Goal: Task Accomplishment & Management: Manage account settings

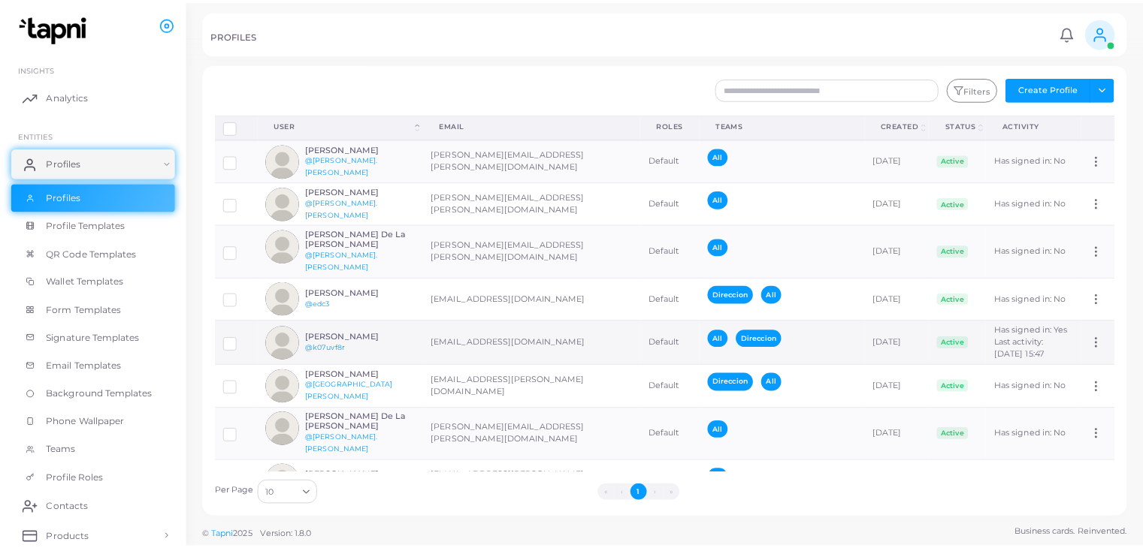
scroll to position [188, 0]
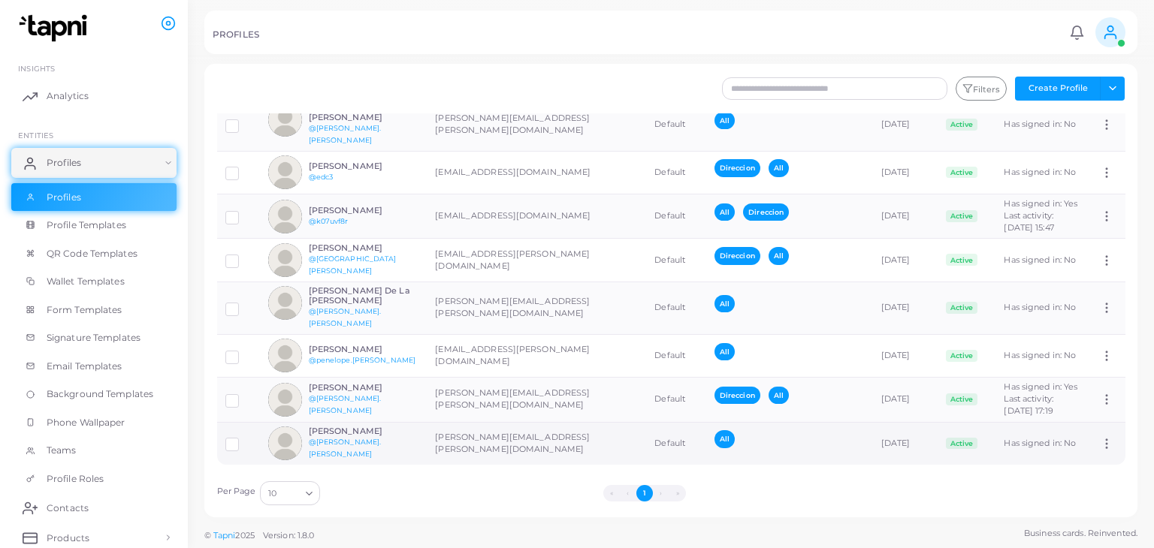
click at [485, 432] on td "[PERSON_NAME][EMAIL_ADDRESS][PERSON_NAME][DOMAIN_NAME]" at bounding box center [536, 443] width 219 height 43
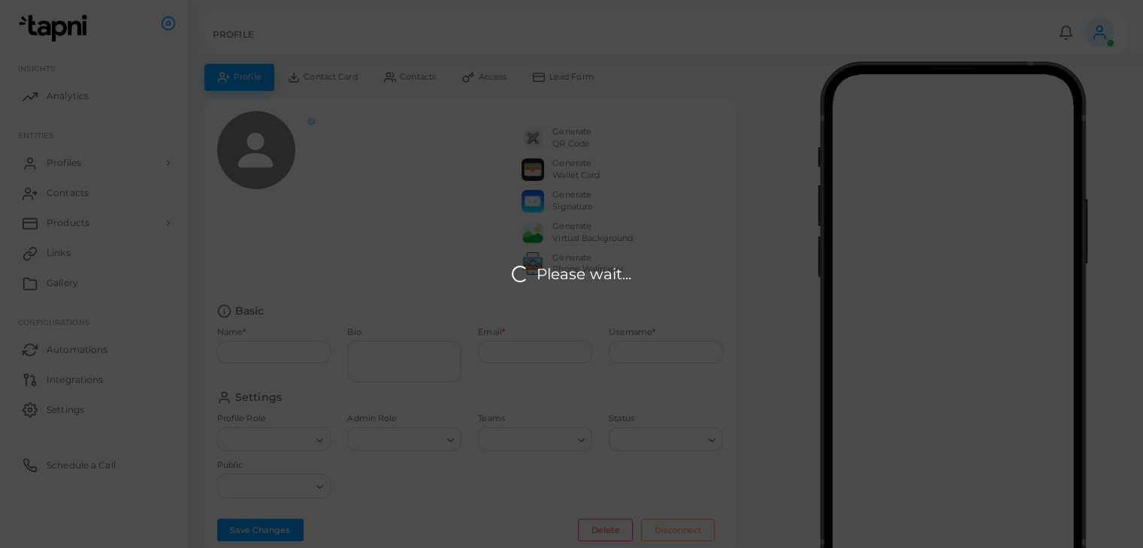
type input "**********"
type textarea "**********"
type input "**********"
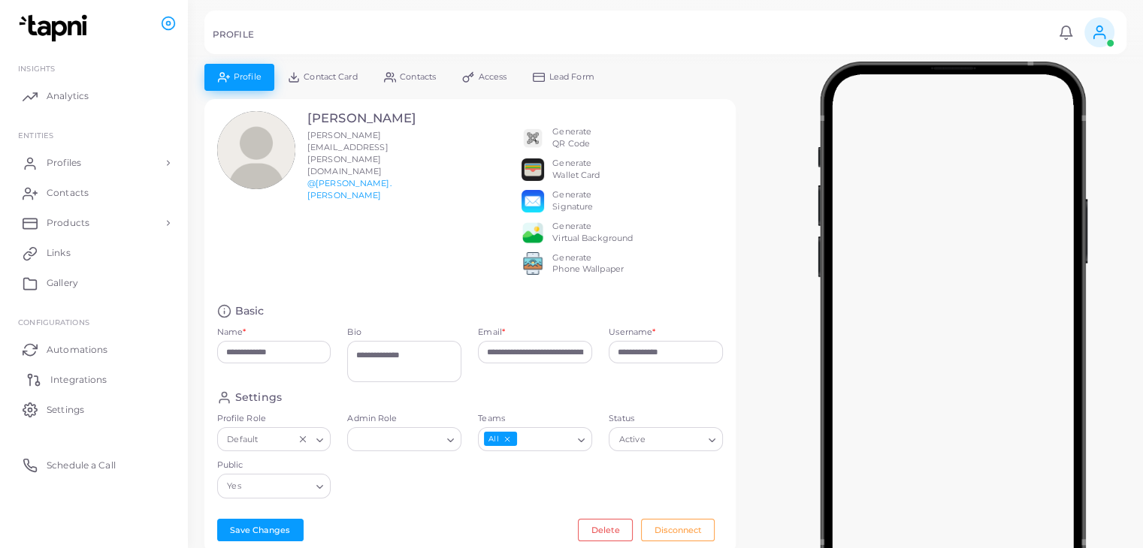
click at [80, 378] on span "Integrations" at bounding box center [78, 380] width 56 height 14
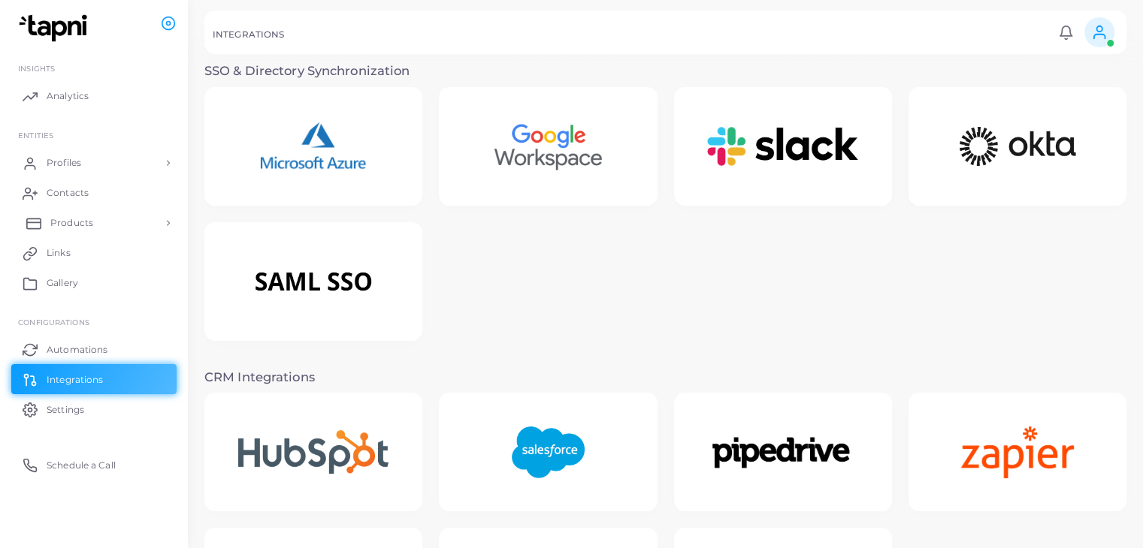
click at [71, 222] on span "Products" at bounding box center [71, 223] width 43 height 14
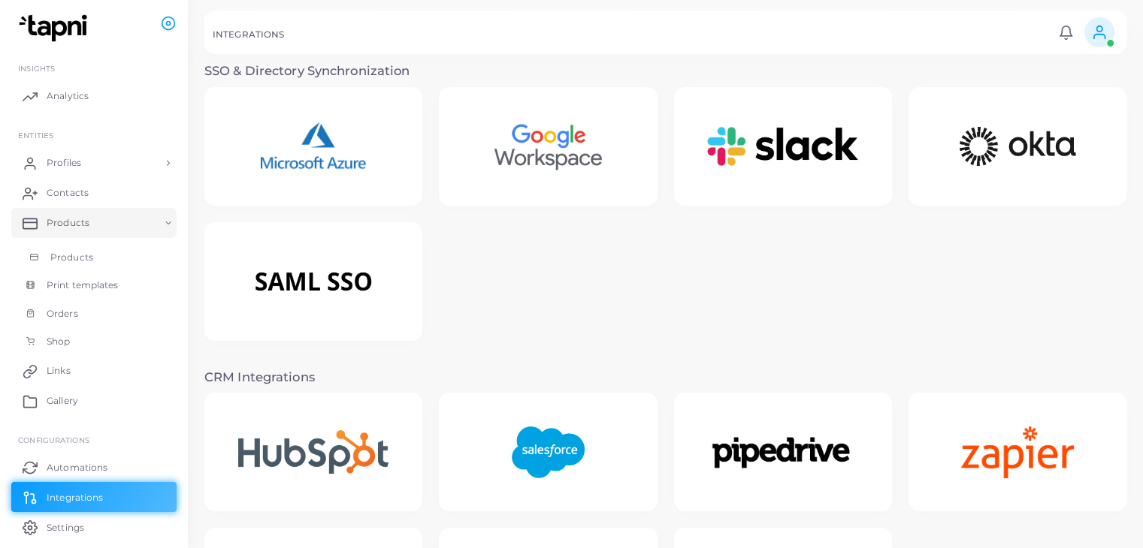
click at [80, 257] on span "Products" at bounding box center [71, 258] width 43 height 14
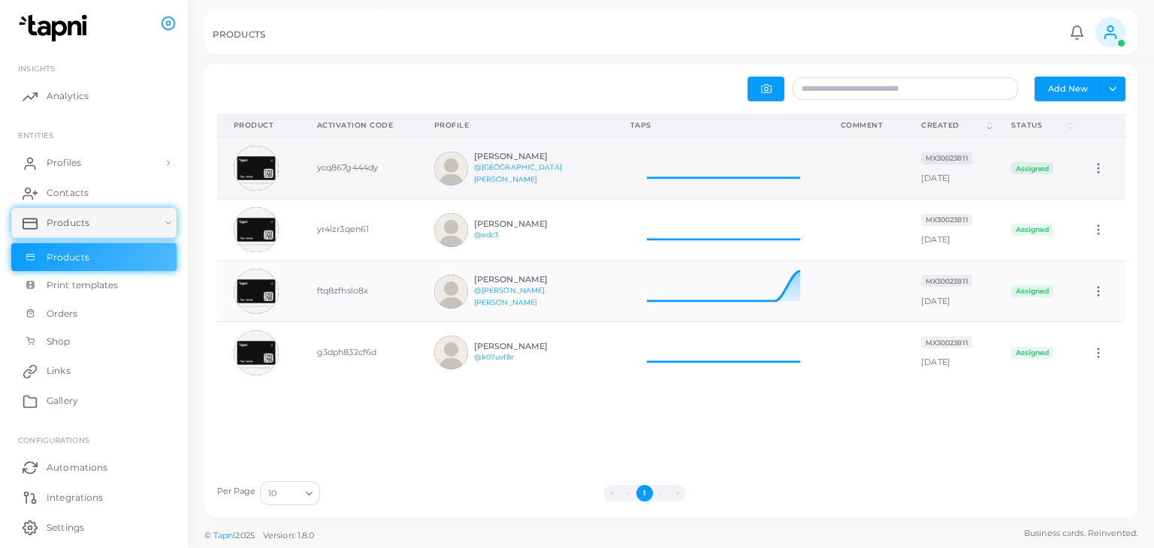
scroll to position [49, 198]
click at [1062, 90] on button "Add New" at bounding box center [1067, 89] width 66 height 24
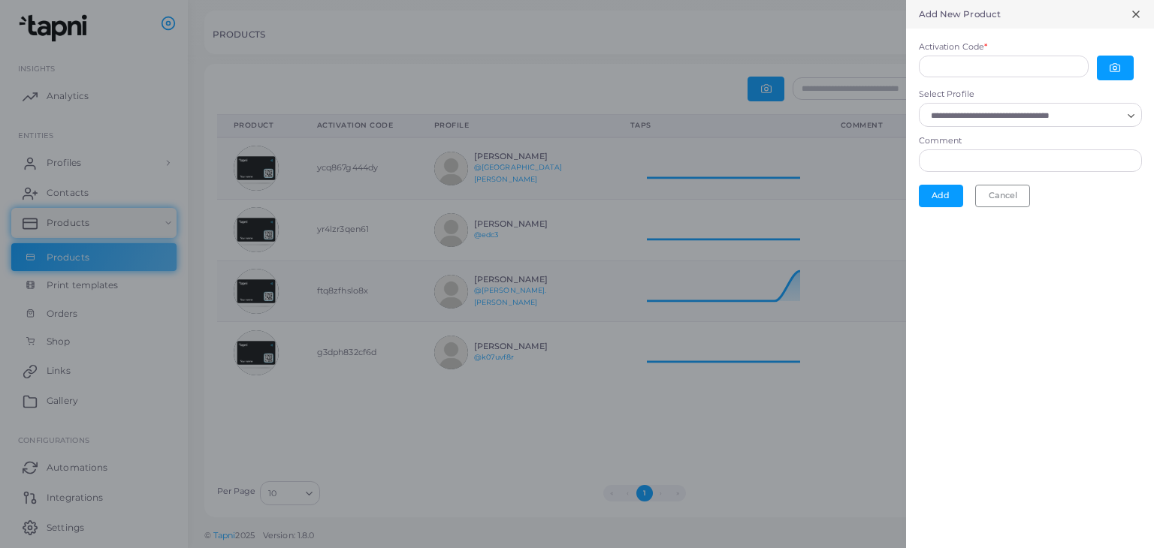
scroll to position [12, 12]
drag, startPoint x: 1123, startPoint y: 68, endPoint x: 904, endPoint y: 28, distance: 223.1
click at [904, 28] on div at bounding box center [577, 274] width 1154 height 548
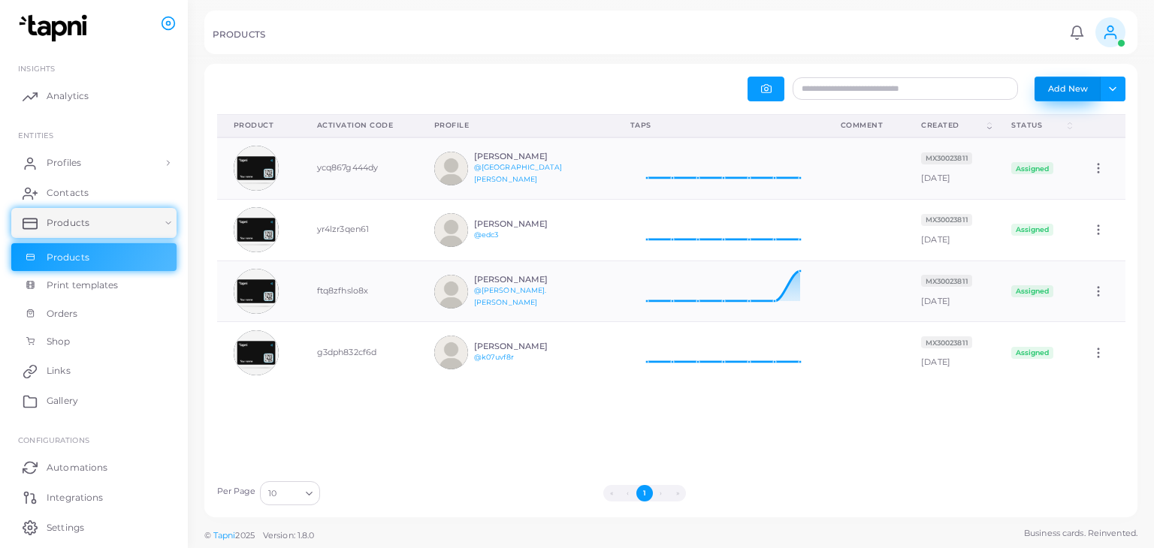
click at [1061, 85] on button "Add New" at bounding box center [1067, 89] width 66 height 24
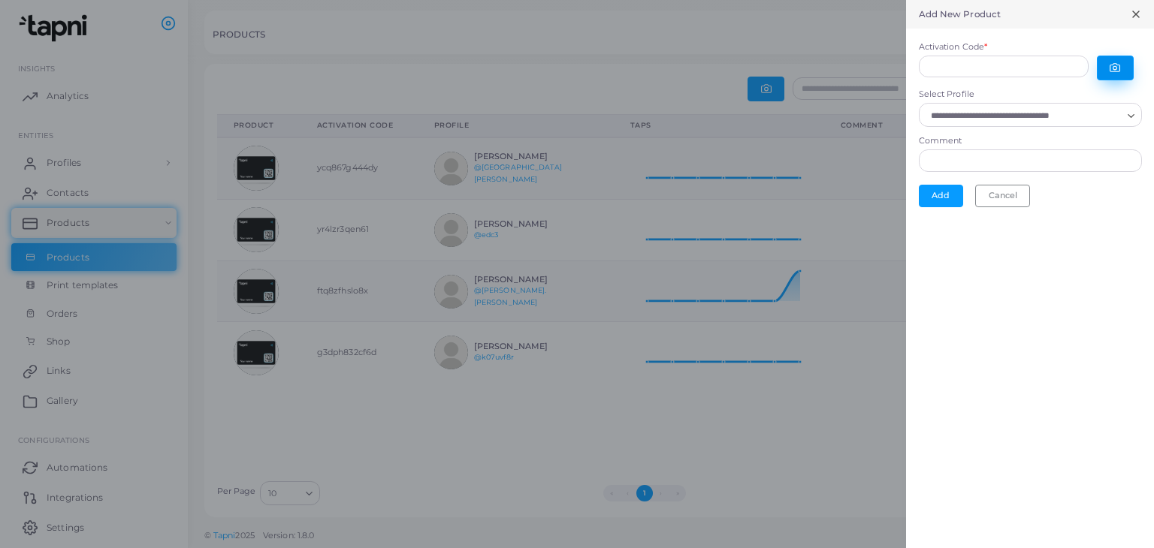
click at [1126, 63] on button "button" at bounding box center [1115, 68] width 37 height 25
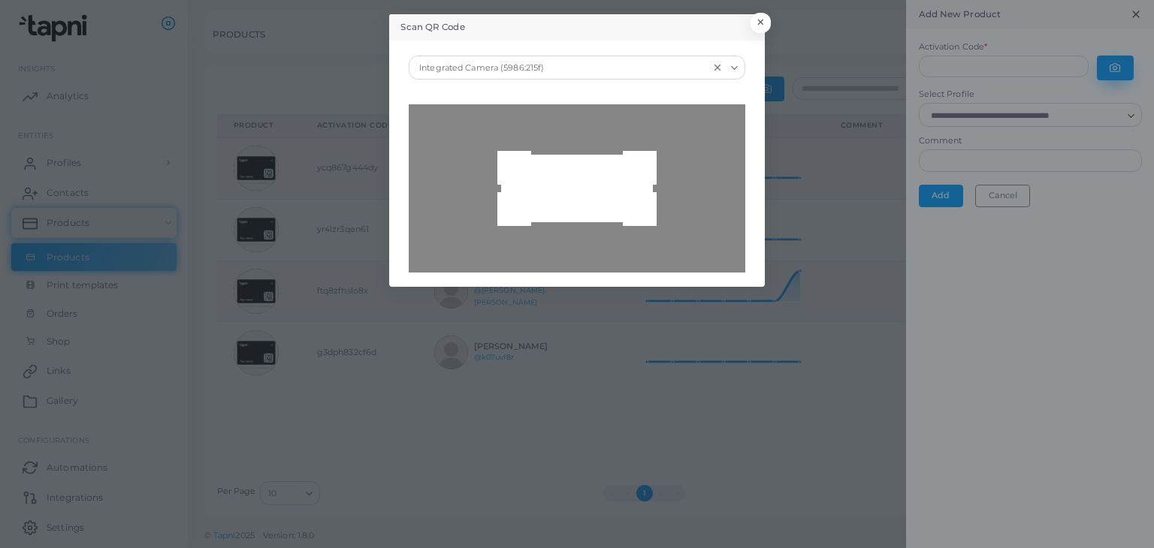
type input "**********"
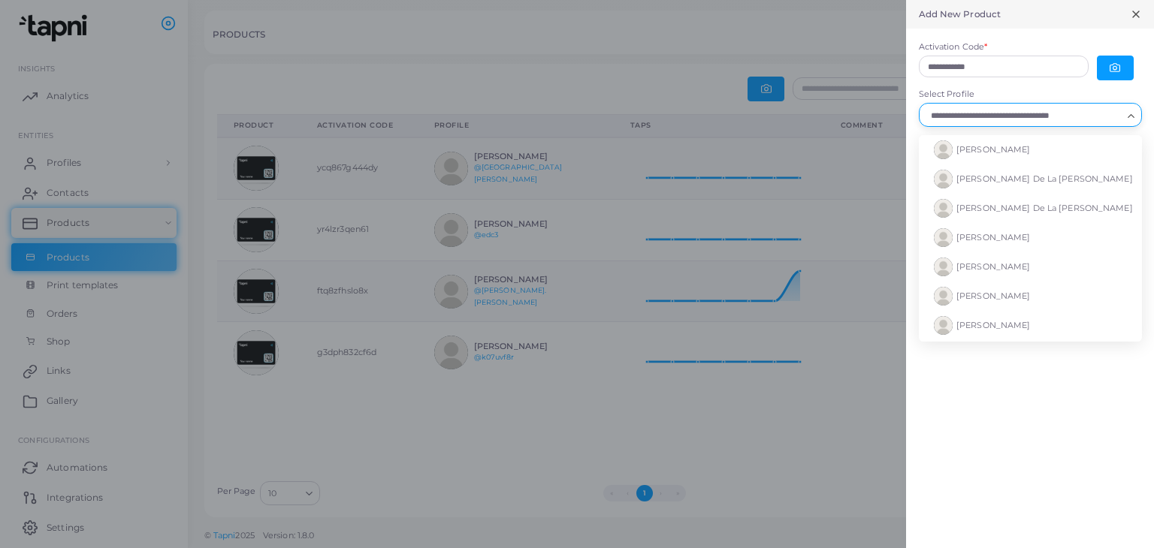
drag, startPoint x: 1131, startPoint y: 115, endPoint x: 1053, endPoint y: 91, distance: 81.7
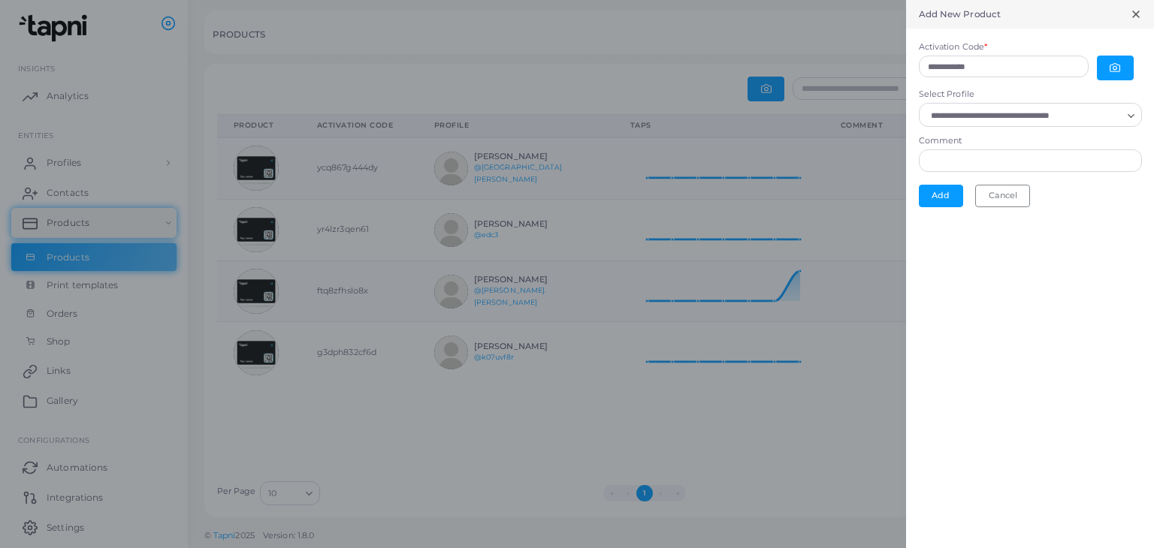
drag, startPoint x: 1053, startPoint y: 91, endPoint x: 1104, endPoint y: 113, distance: 55.8
drag, startPoint x: 1104, startPoint y: 113, endPoint x: 1134, endPoint y: 111, distance: 30.9
click at [1134, 111] on icon "Search for option" at bounding box center [1130, 115] width 11 height 11
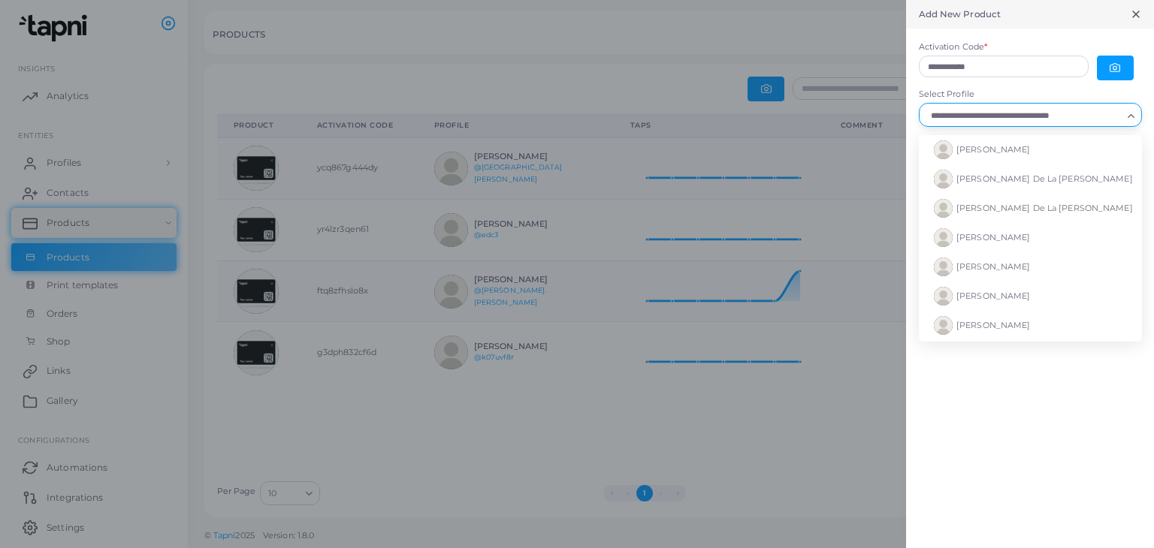
click at [1123, 113] on div "Loading..." at bounding box center [1132, 114] width 18 height 20
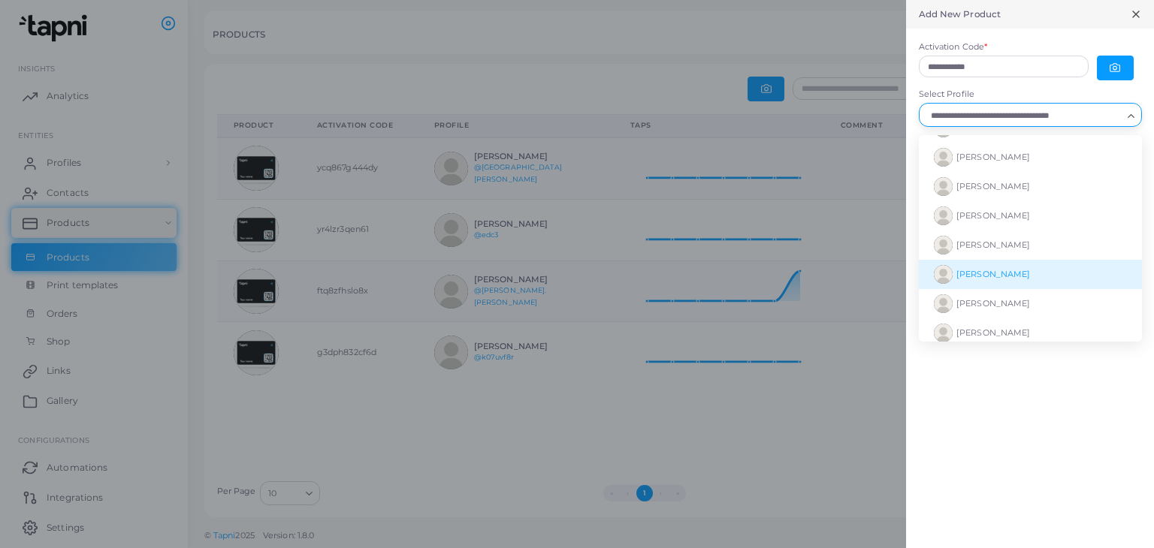
scroll to position [78, 0]
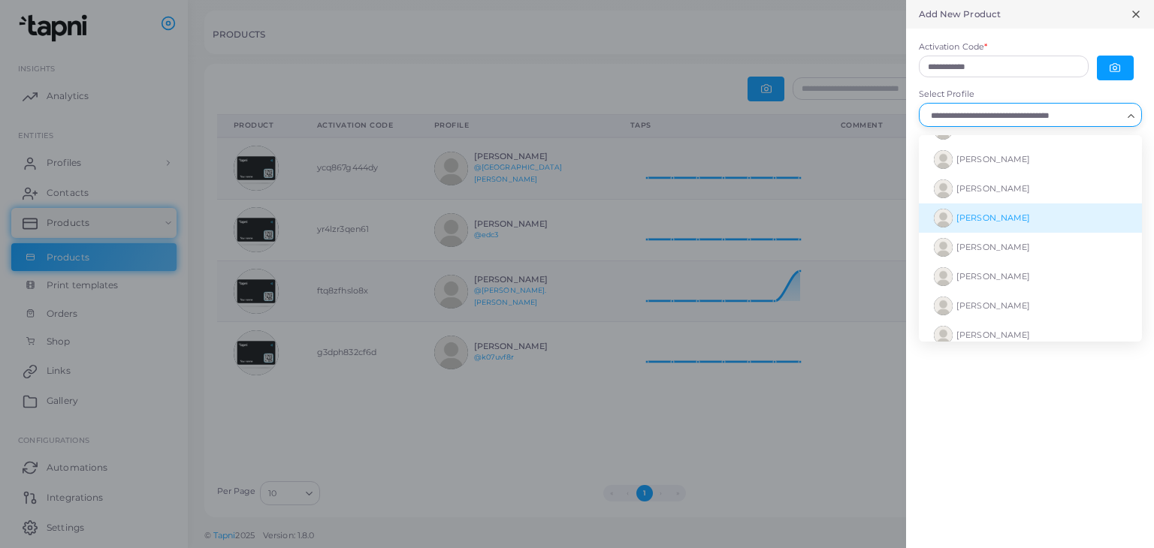
click at [1011, 219] on span "[PERSON_NAME]" at bounding box center [993, 218] width 74 height 11
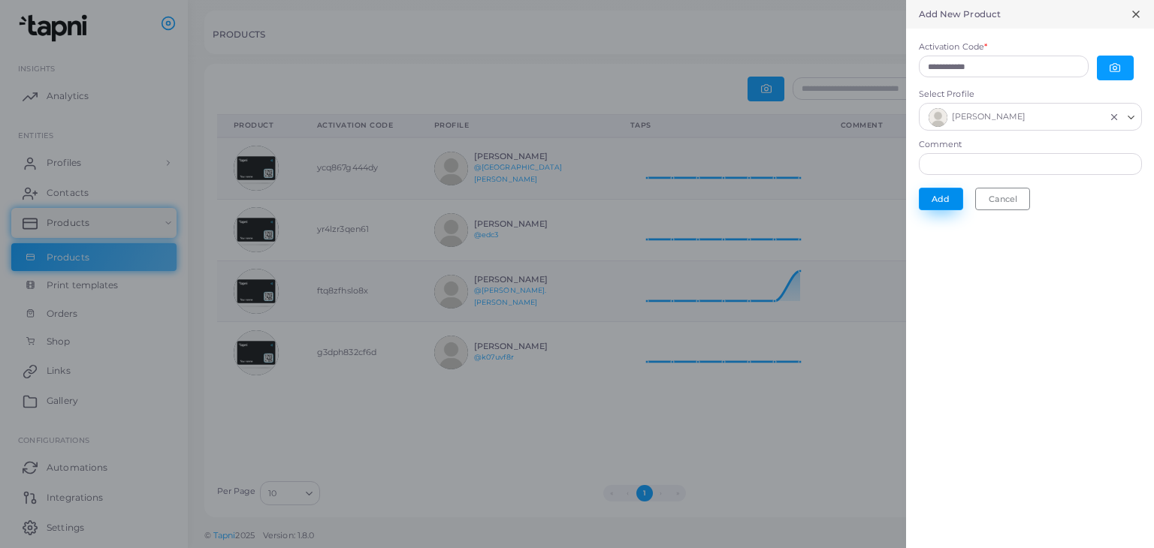
click at [939, 200] on button "Add" at bounding box center [941, 199] width 44 height 23
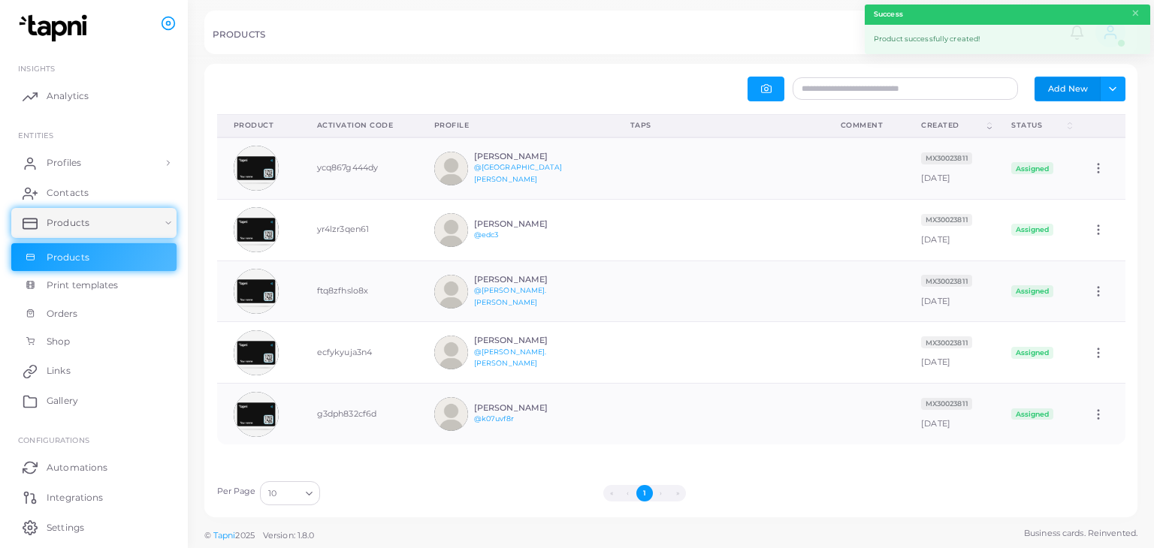
scroll to position [49, 198]
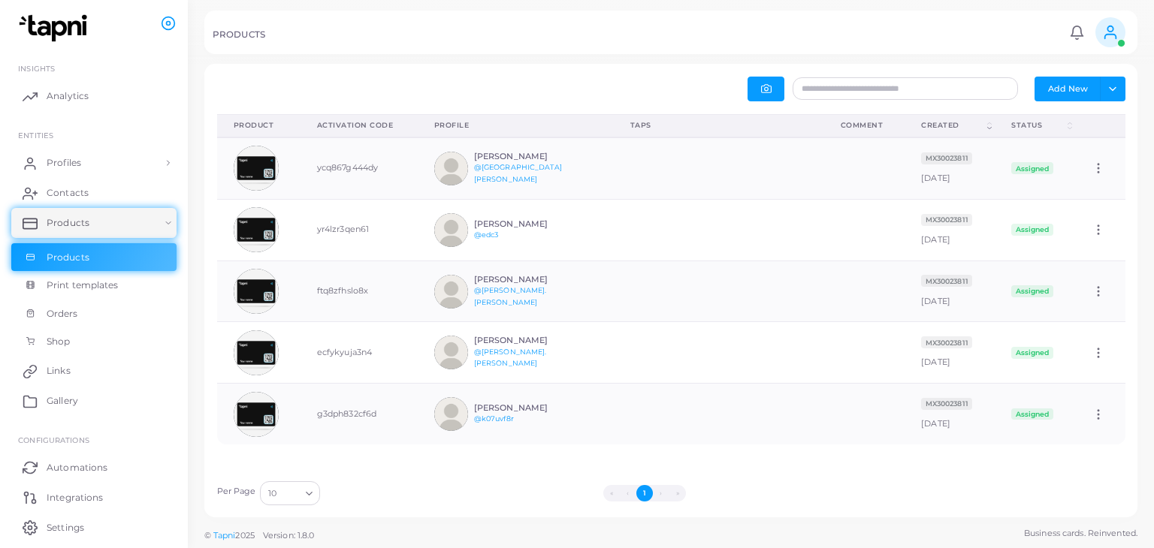
click at [535, 78] on div "Add New Toggle dropdown Export to XLSX" at bounding box center [671, 89] width 925 height 25
click at [345, 79] on div "Add New Toggle dropdown Export to XLSX" at bounding box center [671, 89] width 925 height 25
click at [82, 160] on span "Profiles" at bounding box center [67, 163] width 35 height 14
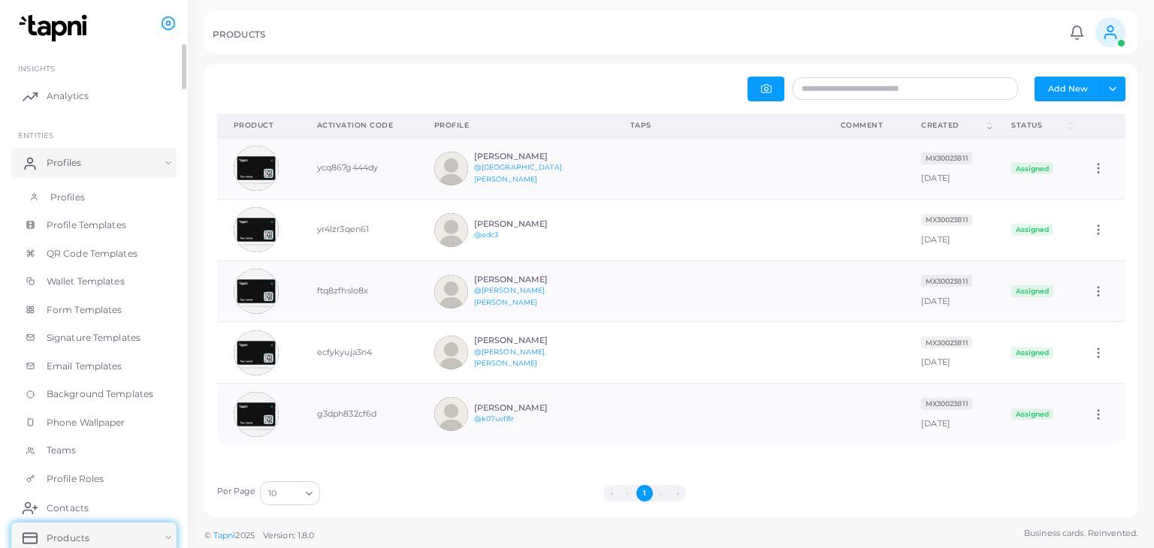
click at [82, 193] on span "Profiles" at bounding box center [67, 198] width 35 height 14
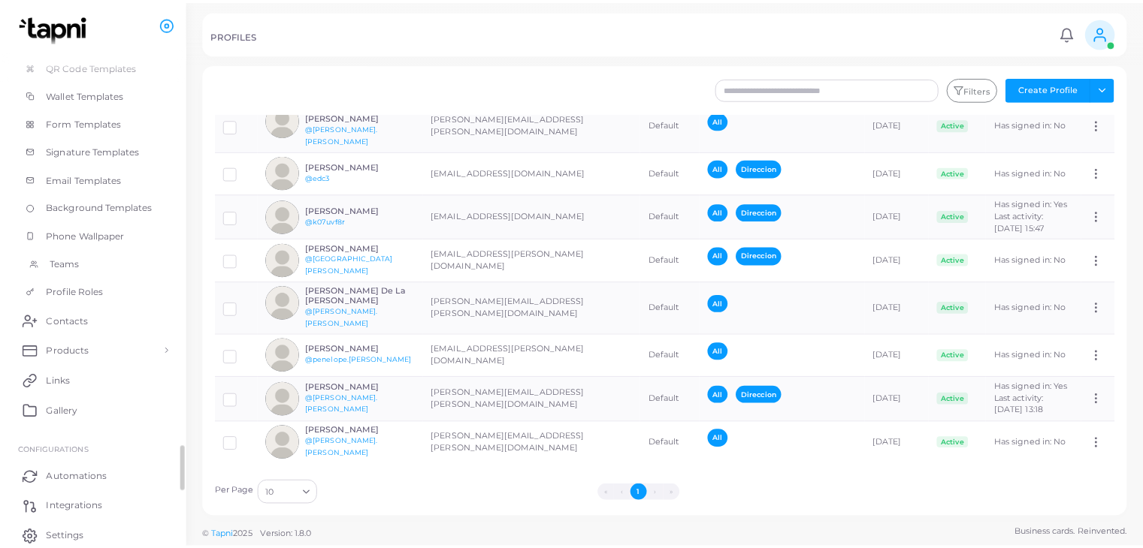
scroll to position [246, 0]
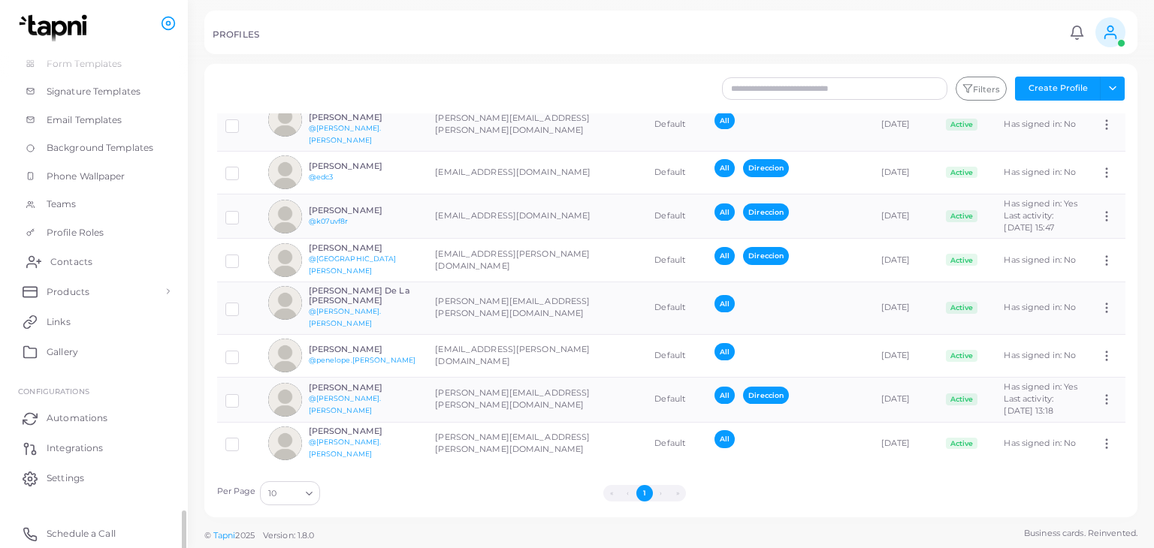
click at [81, 261] on span "Contacts" at bounding box center [71, 262] width 42 height 14
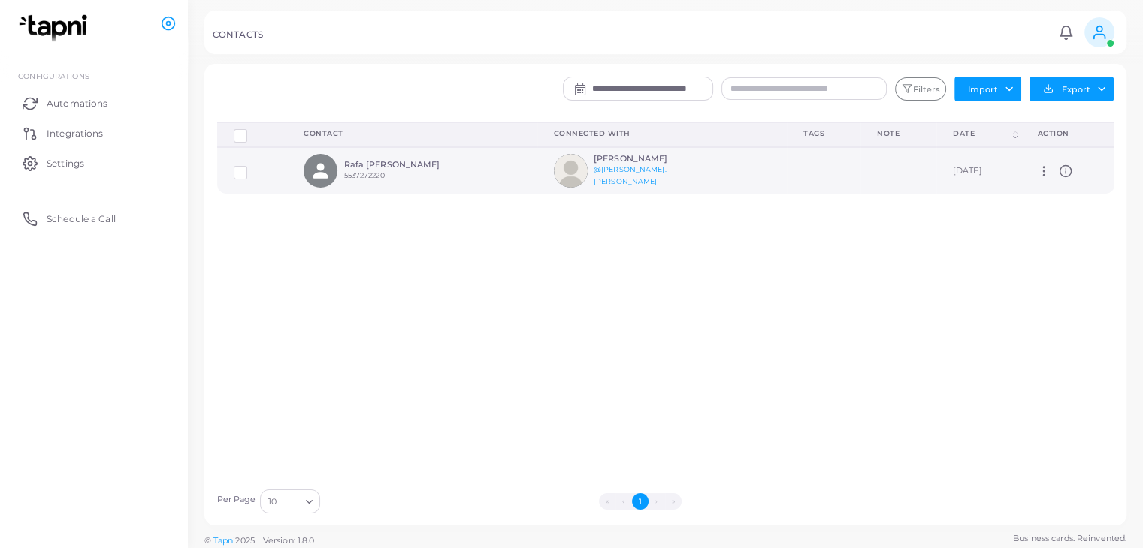
click at [1037, 165] on icon at bounding box center [1044, 172] width 14 height 14
click at [1094, 202] on span "Delete" at bounding box center [1082, 204] width 29 height 12
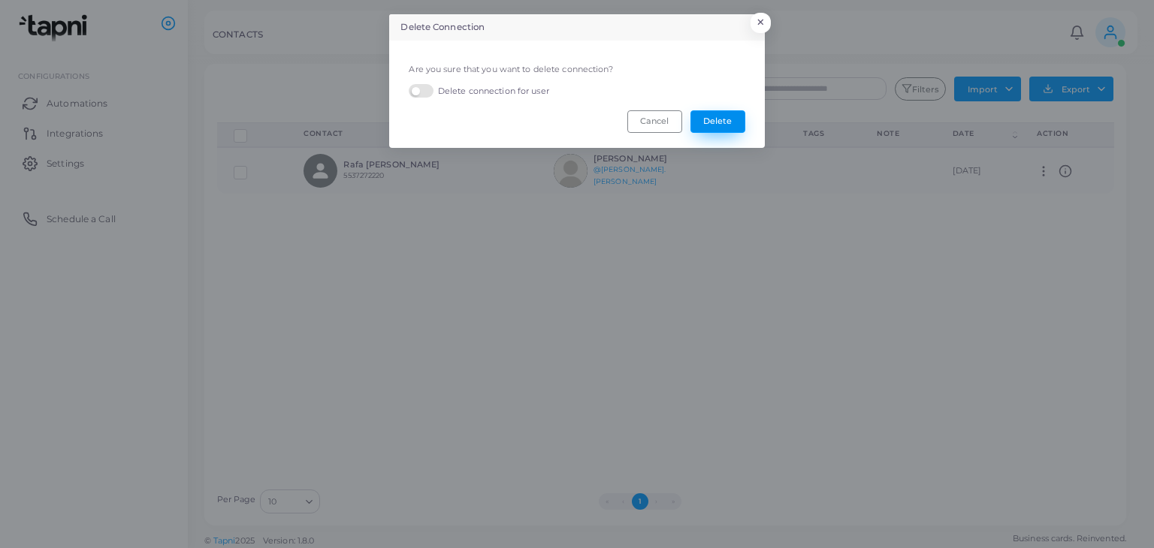
click at [732, 125] on button "Delete" at bounding box center [717, 121] width 55 height 23
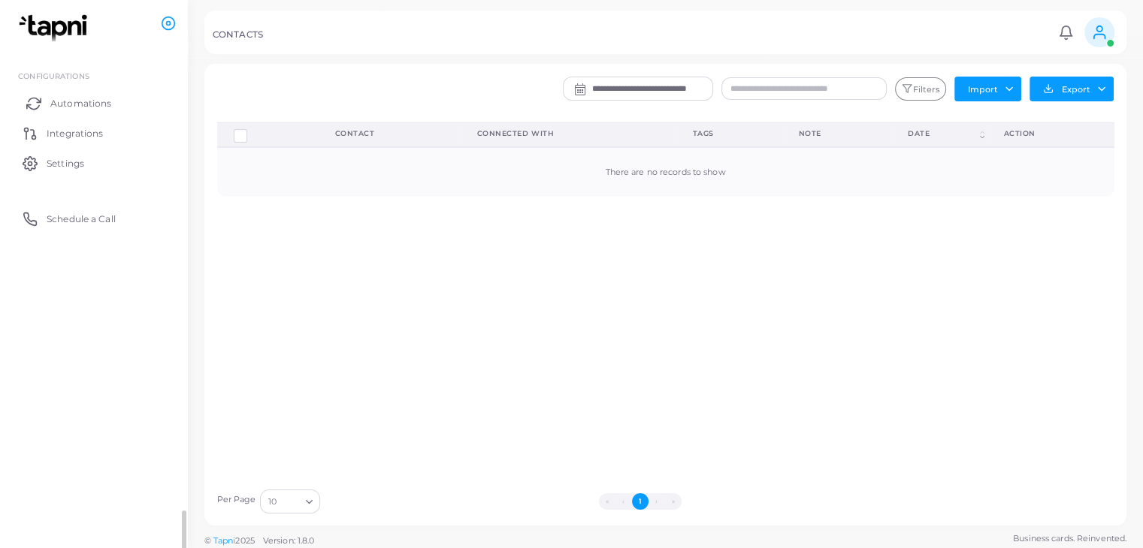
click at [71, 99] on span "Automations" at bounding box center [80, 104] width 61 height 14
